Goal: Information Seeking & Learning: Learn about a topic

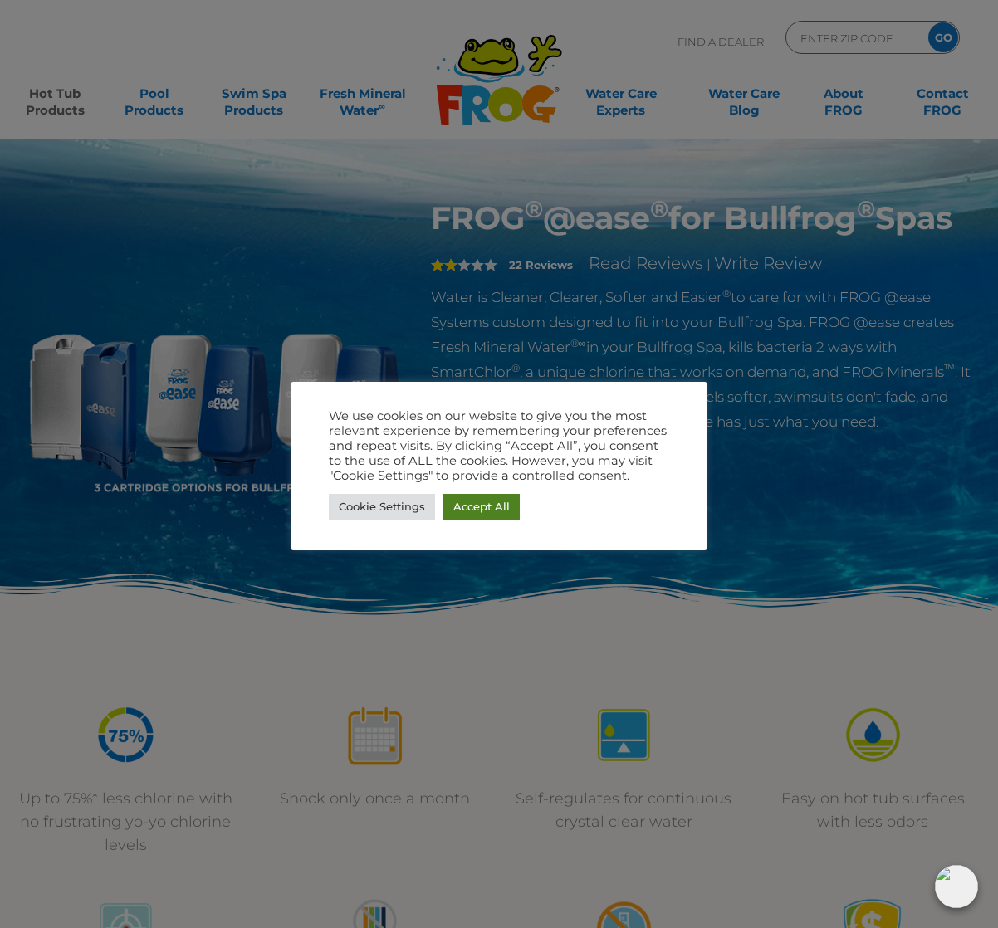
click at [470, 510] on link "Accept All" at bounding box center [481, 507] width 76 height 26
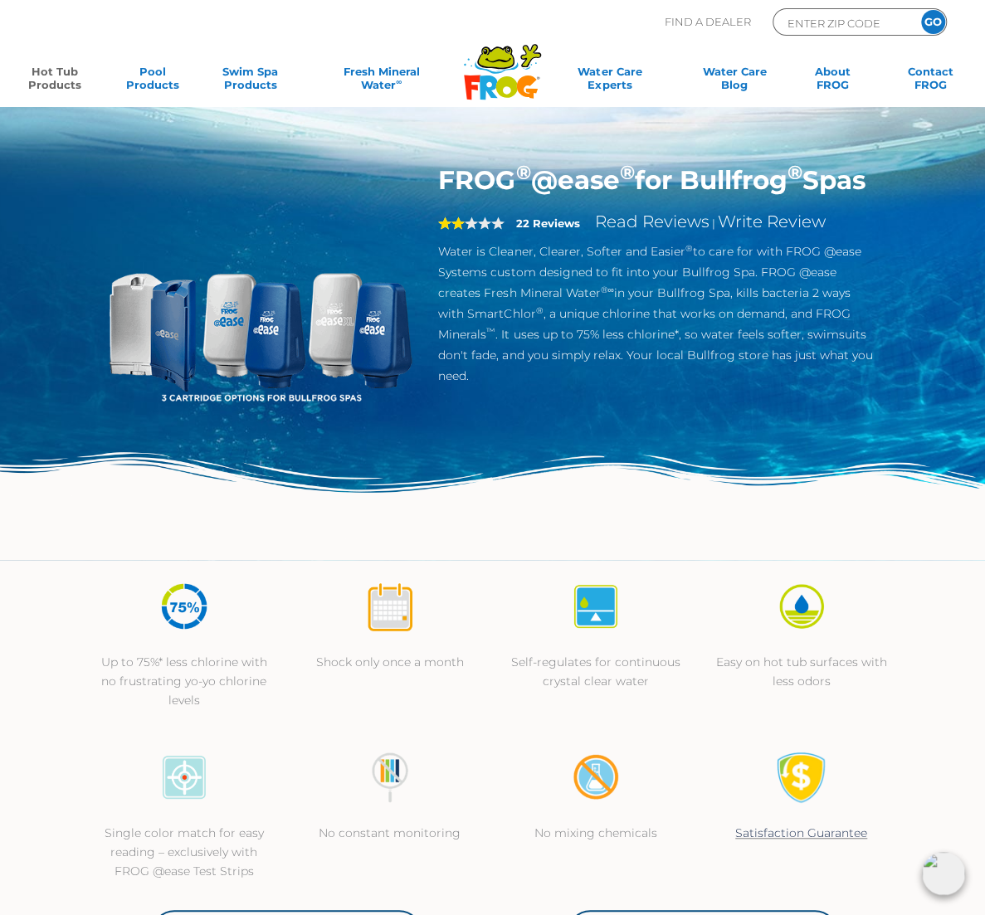
click at [106, 398] on img at bounding box center [260, 318] width 308 height 308
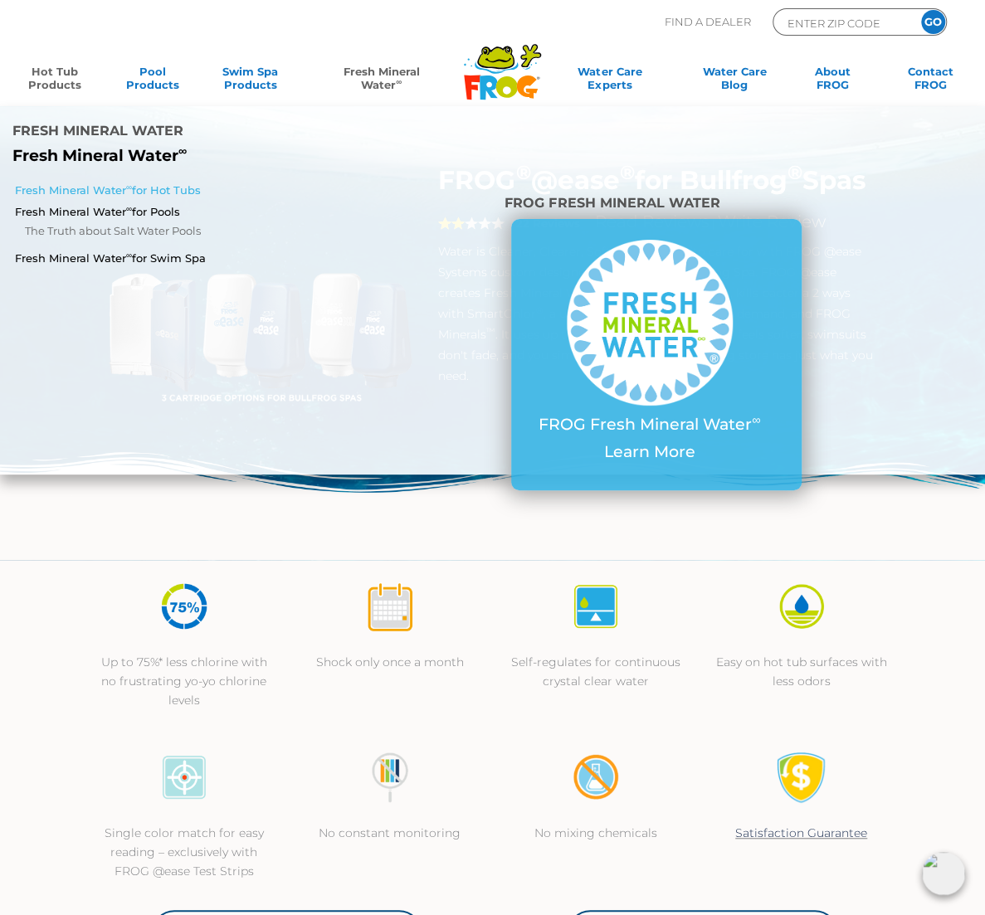
click at [188, 198] on link "Fresh Mineral Water ∞ for Hot Tubs" at bounding box center [172, 190] width 314 height 15
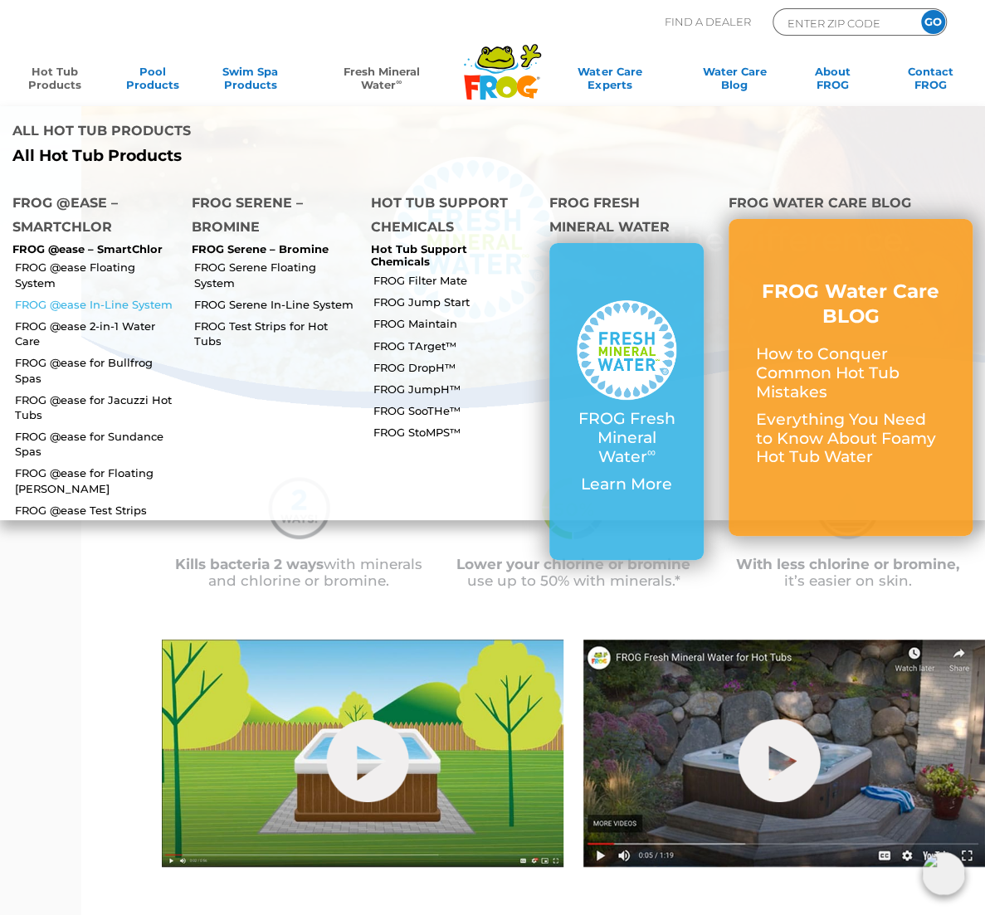
click at [90, 297] on link "FROG @ease In-Line System" at bounding box center [97, 304] width 164 height 15
click at [81, 385] on link "FROG @ease for Bullfrog Spas" at bounding box center [97, 370] width 164 height 30
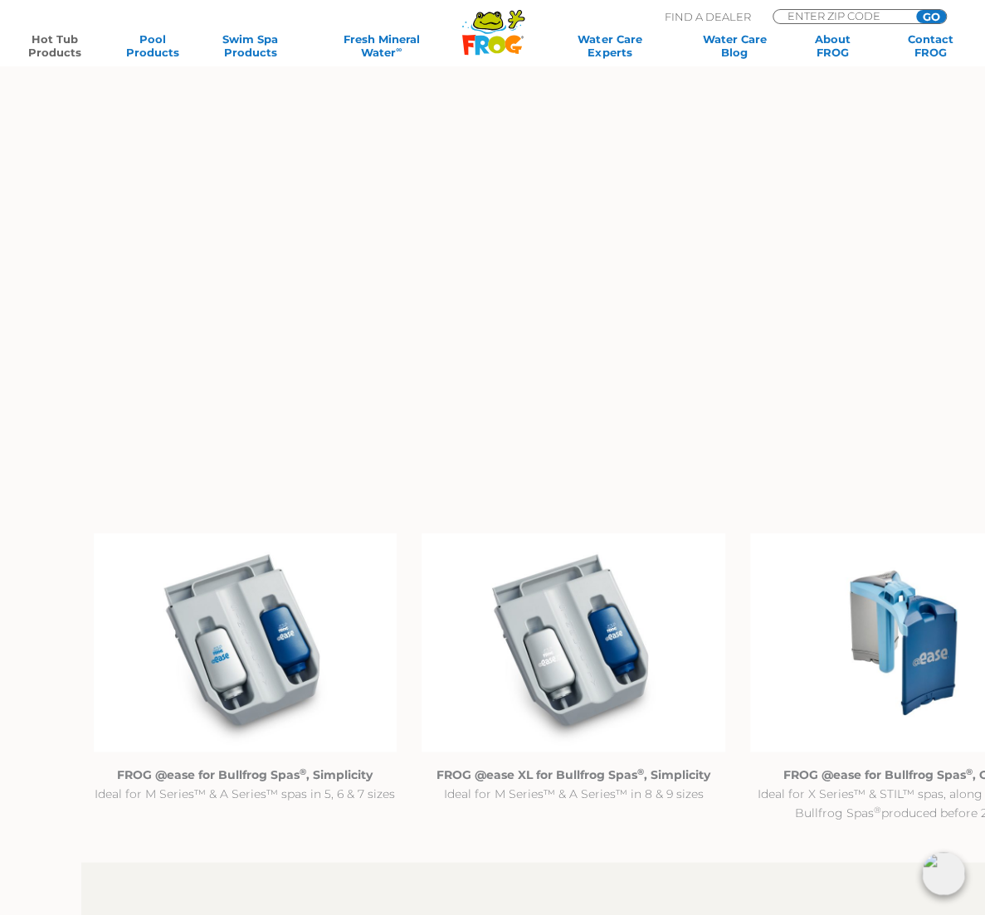
scroll to position [1411, 0]
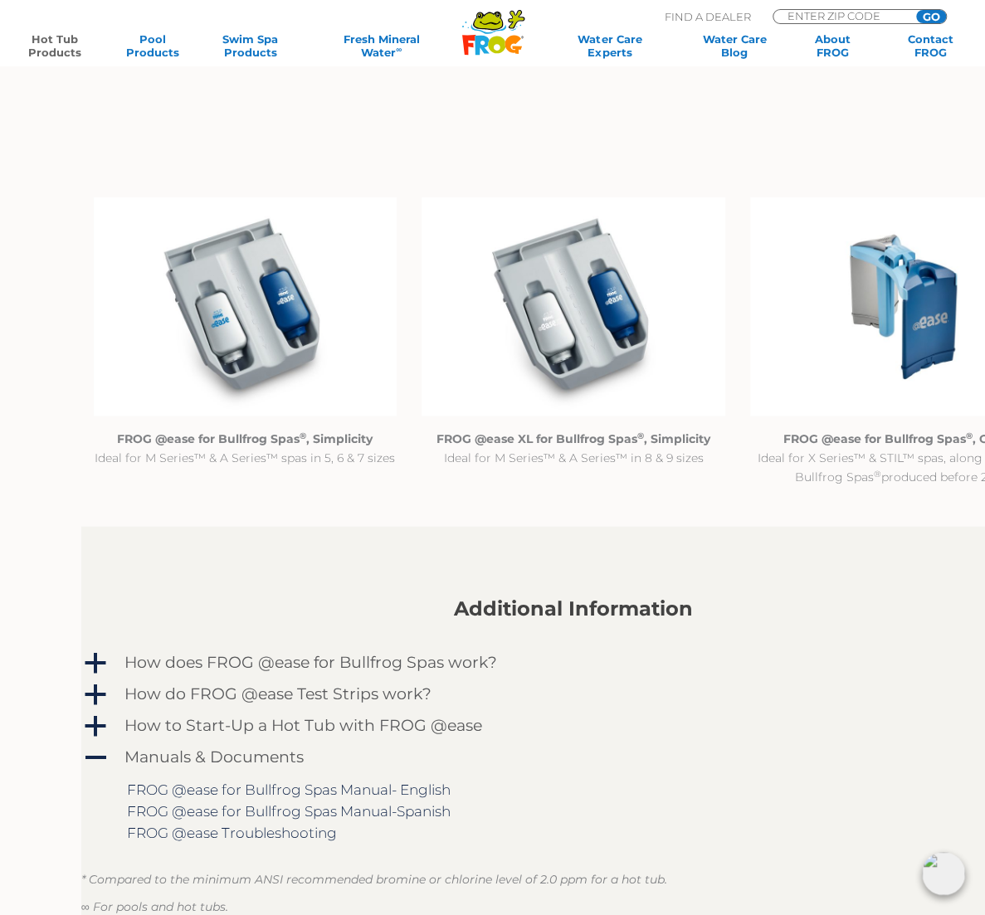
click at [522, 446] on strong "FROG @ease XL for Bullfrog Spas ® , Simplicity" at bounding box center [574, 438] width 274 height 15
click at [179, 446] on strong "FROG @ease for Bullfrog Spas ® , Simplicity" at bounding box center [245, 438] width 256 height 15
click at [842, 416] on img at bounding box center [902, 306] width 304 height 219
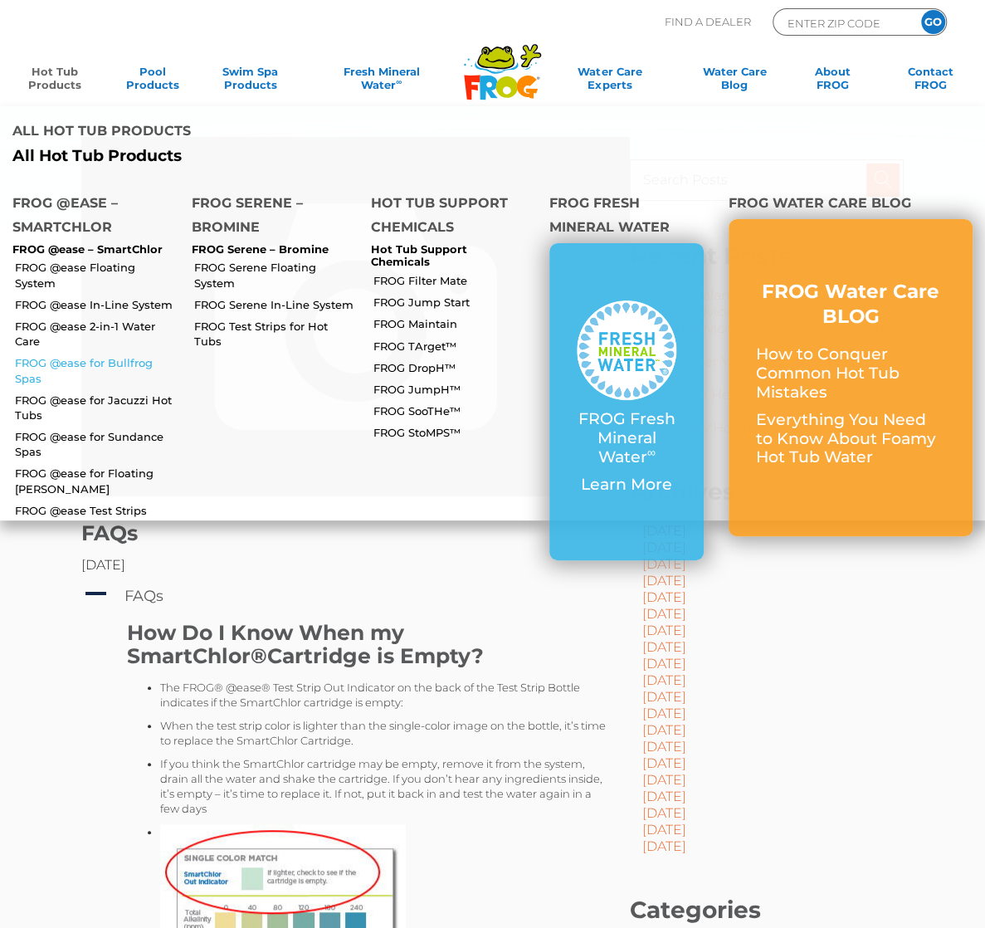
click at [40, 385] on link "FROG @ease for Bullfrog Spas" at bounding box center [97, 370] width 164 height 30
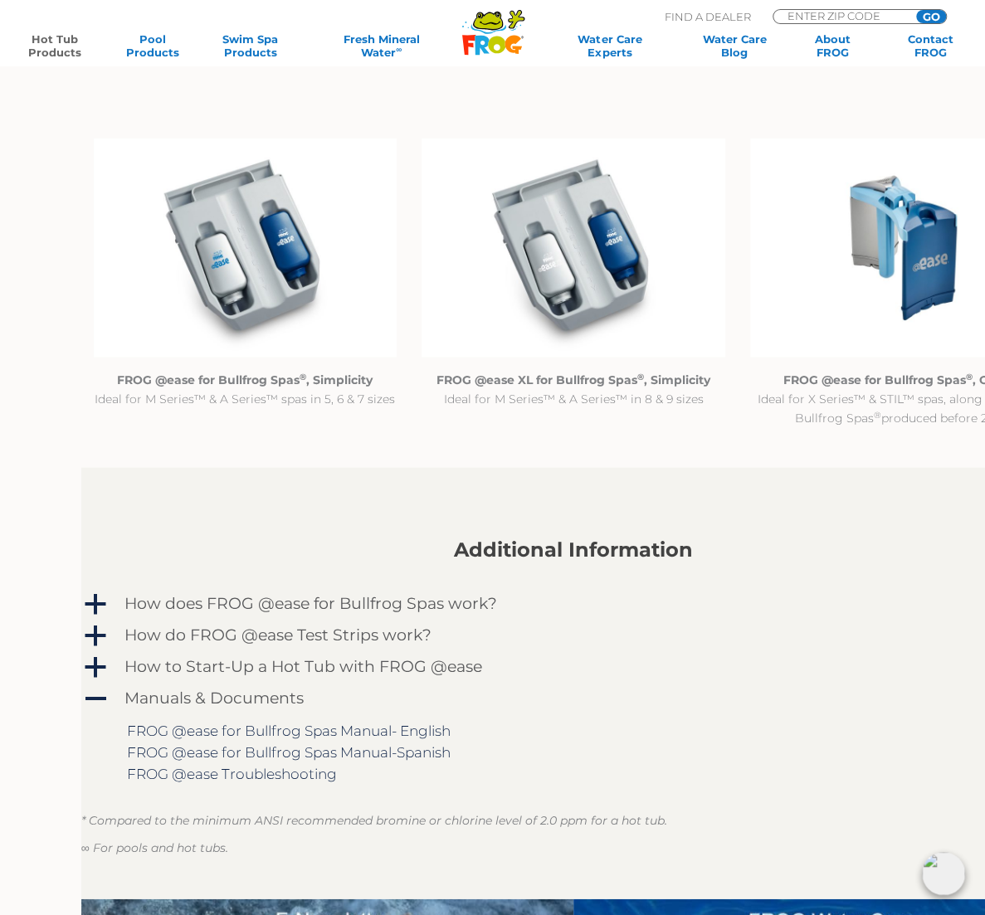
scroll to position [1494, 0]
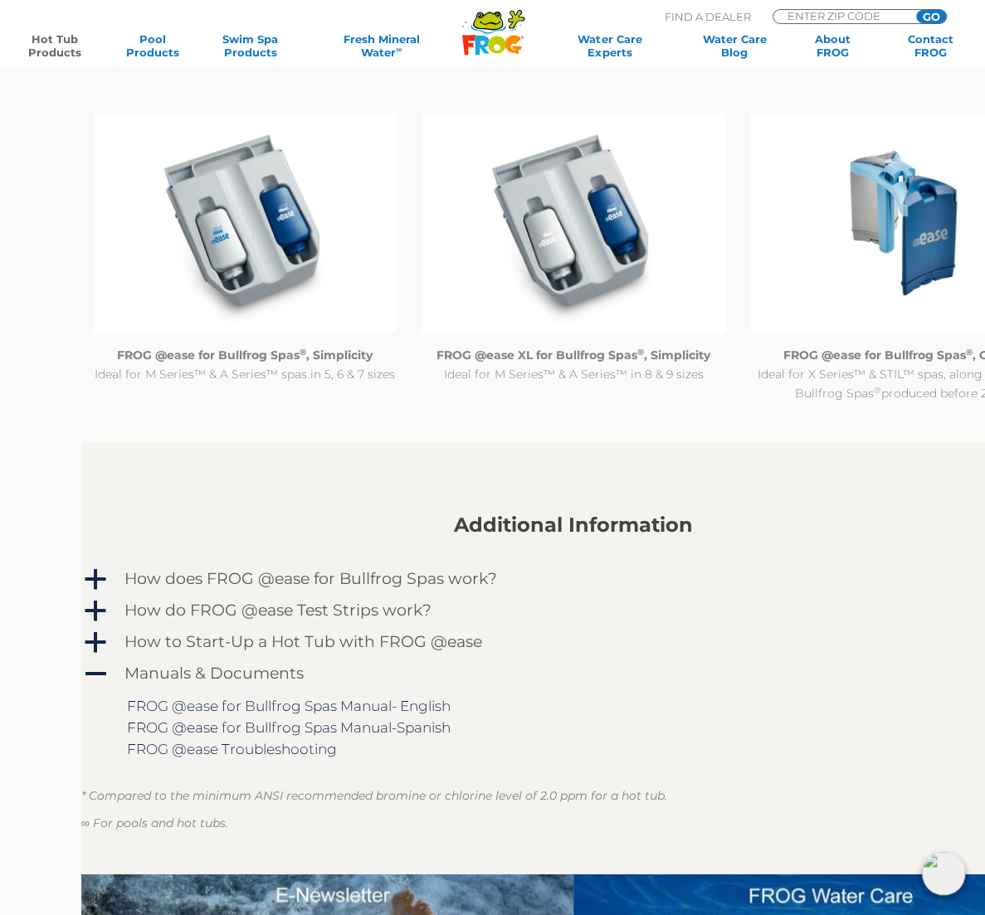
click at [838, 333] on img at bounding box center [902, 223] width 304 height 219
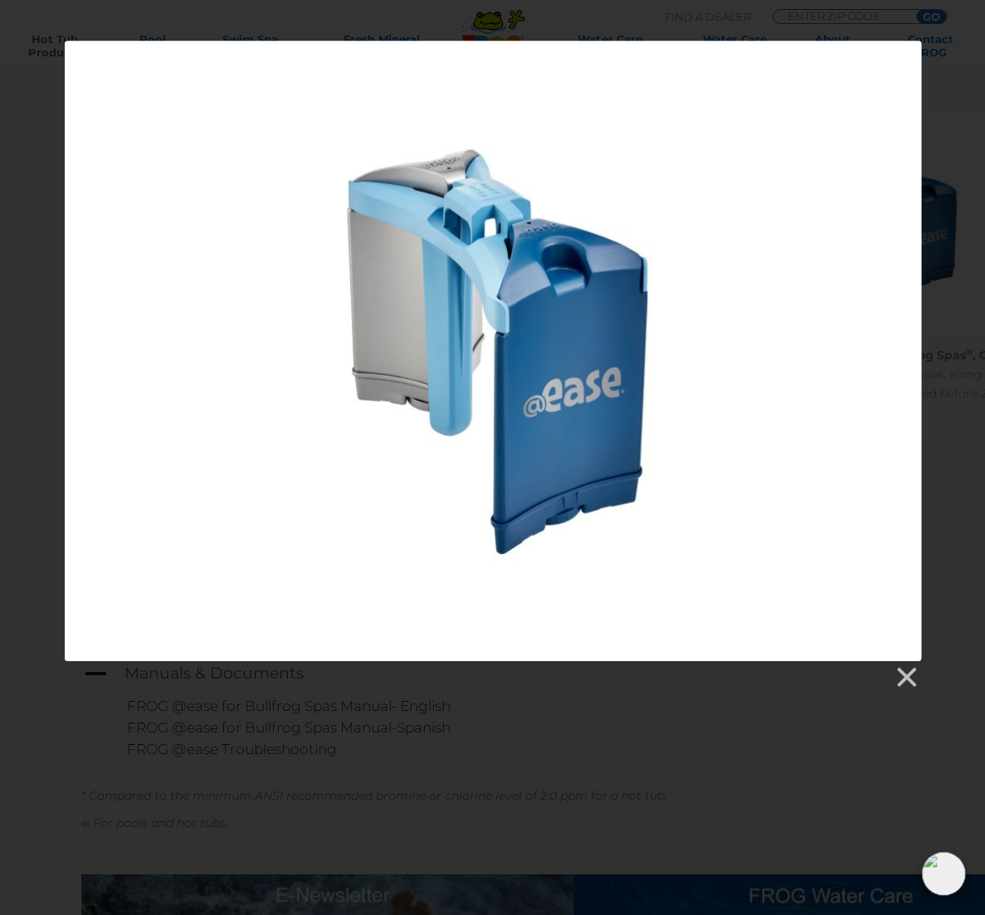
click at [588, 379] on div at bounding box center [493, 351] width 856 height 620
click at [898, 681] on link at bounding box center [905, 678] width 25 height 25
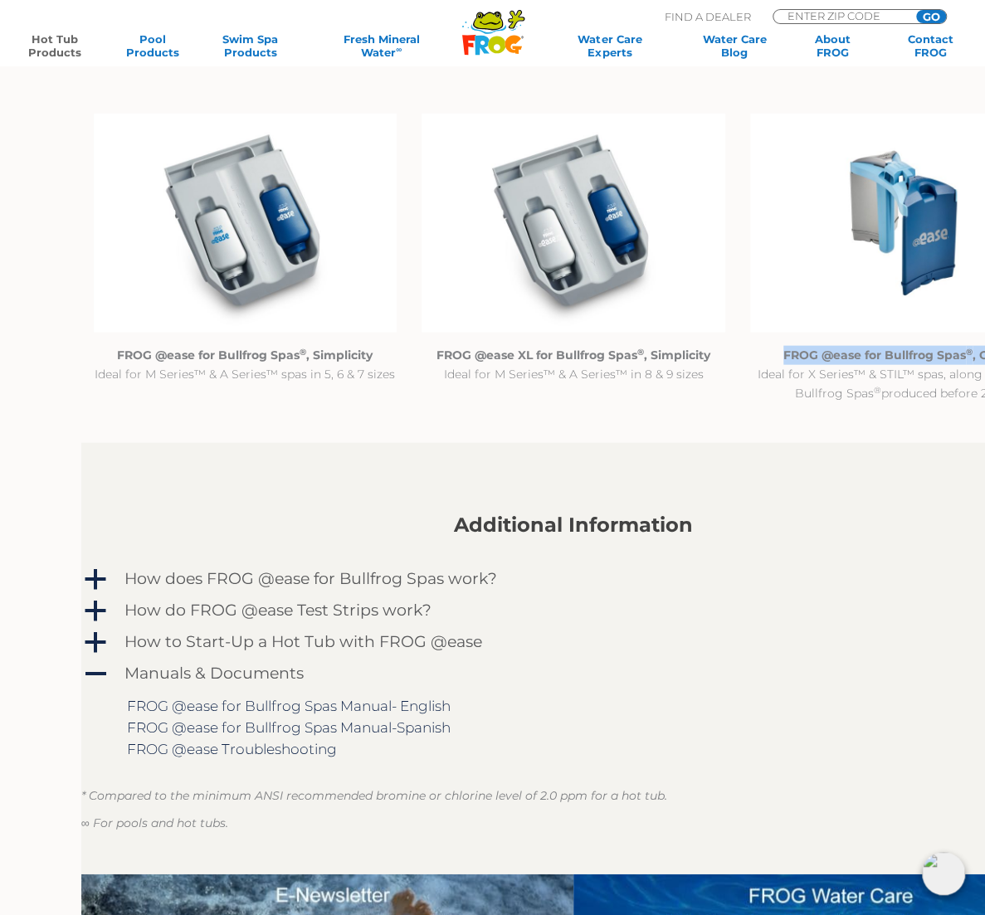
drag, startPoint x: 700, startPoint y: 565, endPoint x: 853, endPoint y: 580, distance: 153.4
click at [853, 403] on p "FROG @ease for Bullfrog Spas ® , Classic Ideal for X Series™ & STIL™ spas, alon…" at bounding box center [902, 374] width 304 height 57
copy strong "FROG @ease for Bullfrog Spas ® , Classic"
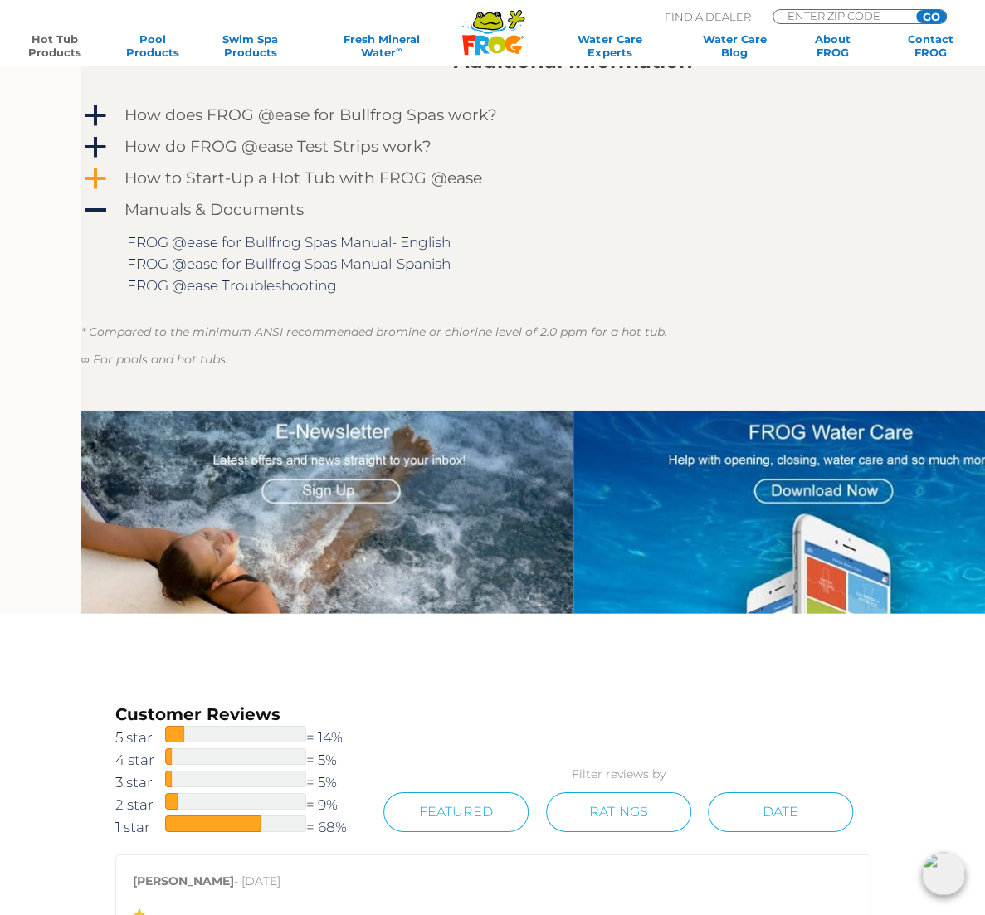
scroll to position [1992, 0]
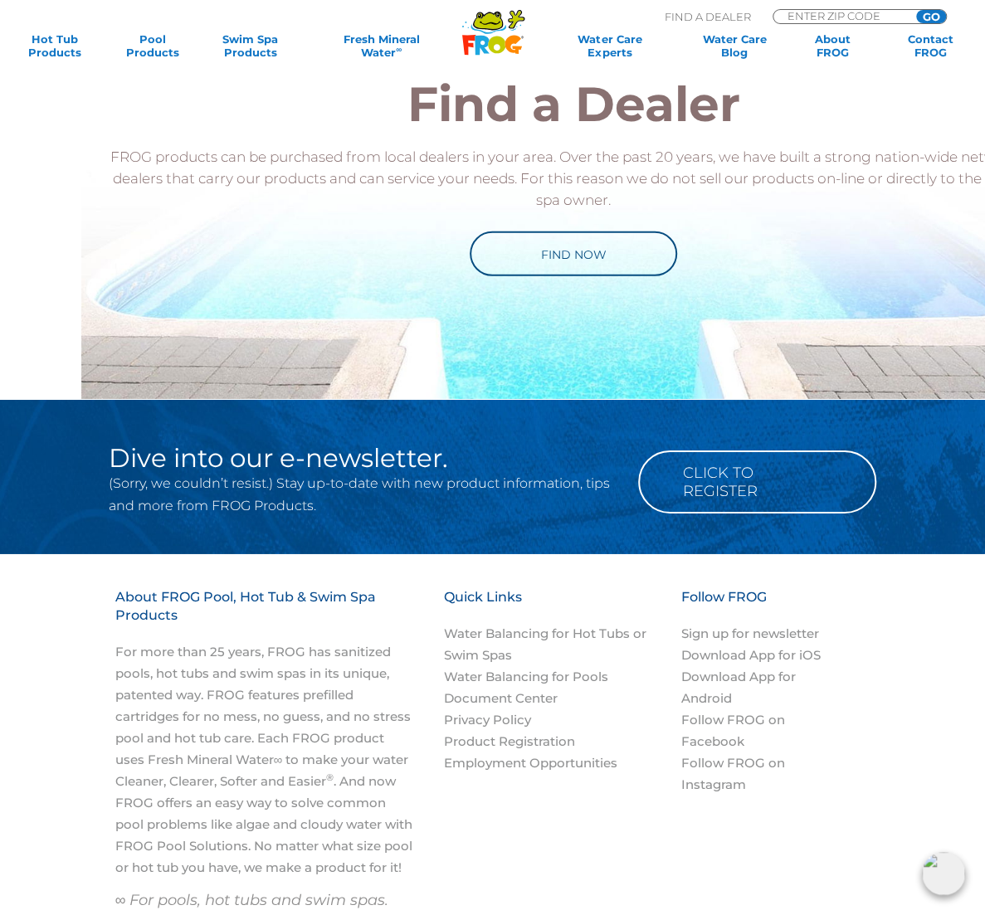
scroll to position [2490, 0]
